Goal: Information Seeking & Learning: Learn about a topic

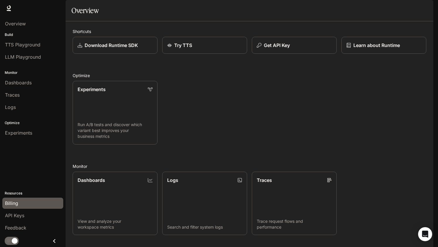
click at [58, 201] on div "Billing" at bounding box center [33, 203] width 56 height 7
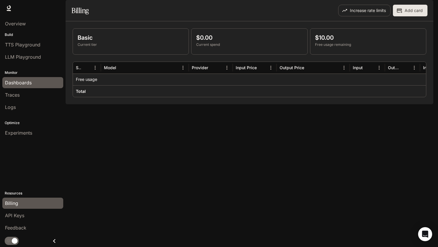
click at [39, 82] on div "Dashboards" at bounding box center [33, 82] width 56 height 7
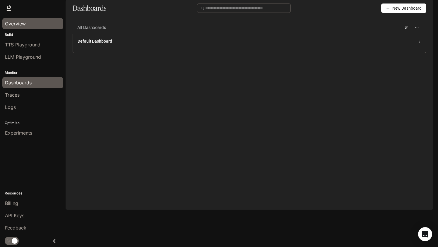
click at [35, 25] on div "Overview" at bounding box center [33, 23] width 56 height 7
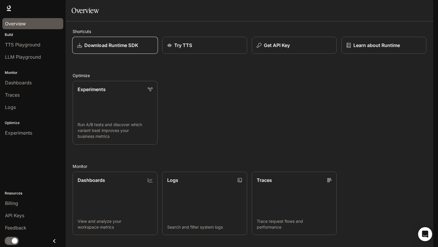
click at [138, 54] on link "Download Runtime SDK" at bounding box center [115, 45] width 86 height 17
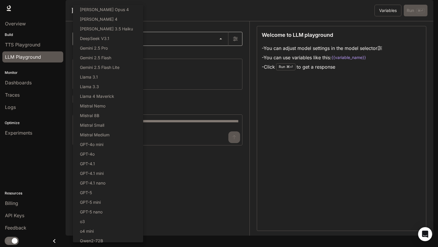
click at [223, 55] on body "Skip to main content Runtime Runtime Documentation Documentation Portal Overvie…" at bounding box center [219, 123] width 438 height 247
click at [122, 11] on li "Claude Opus 4" at bounding box center [108, 10] width 70 height 10
type input "**********"
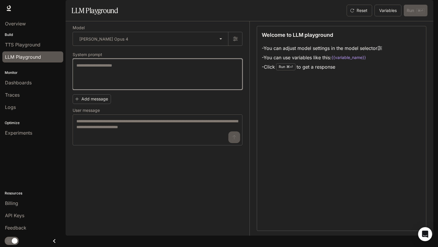
click at [111, 82] on textarea at bounding box center [157, 74] width 162 height 23
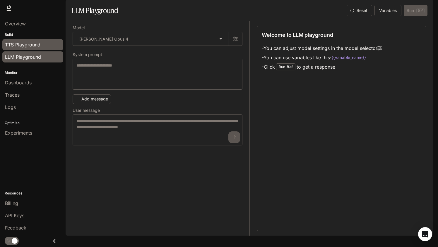
click at [42, 41] on div "TTS Playground" at bounding box center [33, 44] width 56 height 7
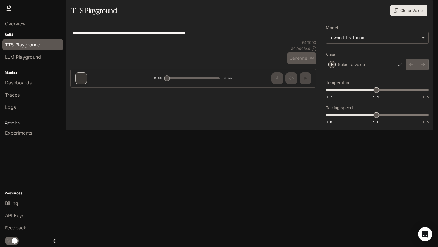
type textarea "**********"
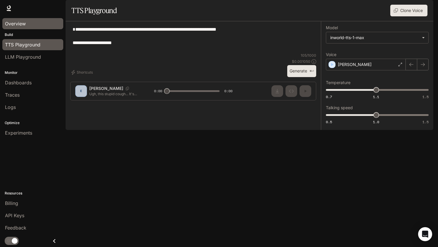
click at [28, 26] on div "Overview" at bounding box center [33, 23] width 56 height 7
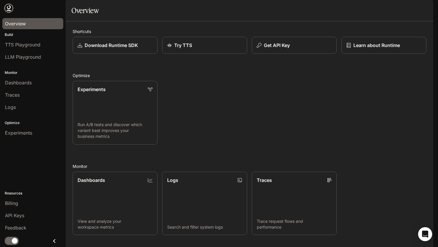
click at [7, 11] on icon at bounding box center [9, 8] width 6 height 6
click at [392, 8] on span "Documentation" at bounding box center [398, 8] width 29 height 7
